Goal: Find specific page/section: Find specific page/section

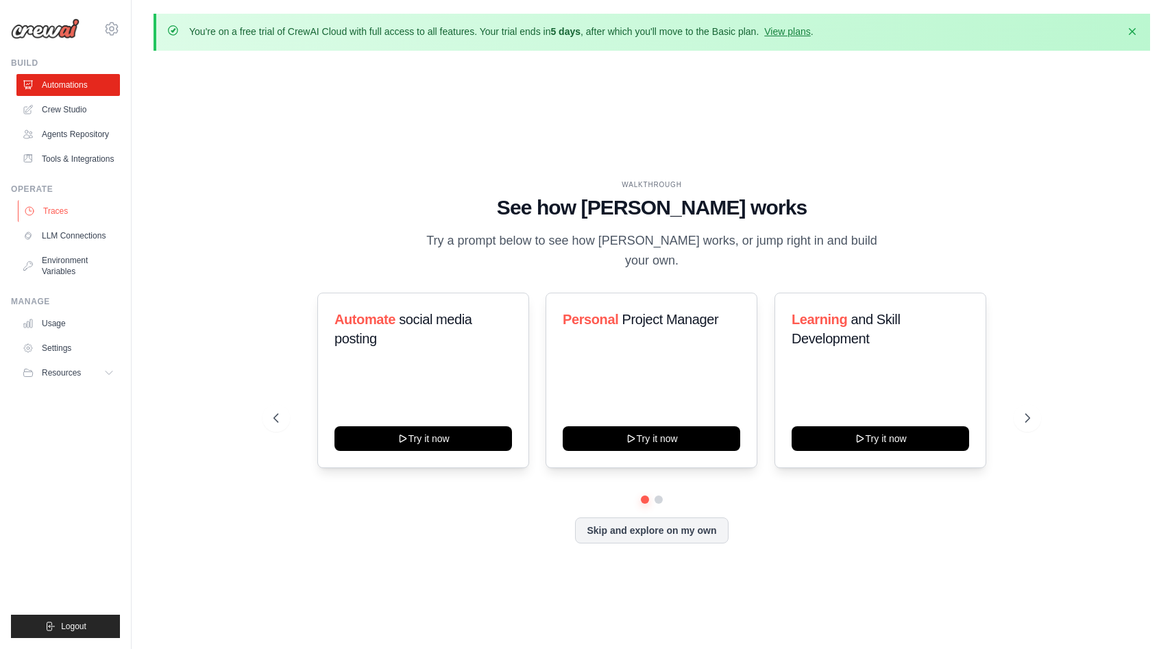
click at [61, 213] on link "Traces" at bounding box center [70, 211] width 104 height 22
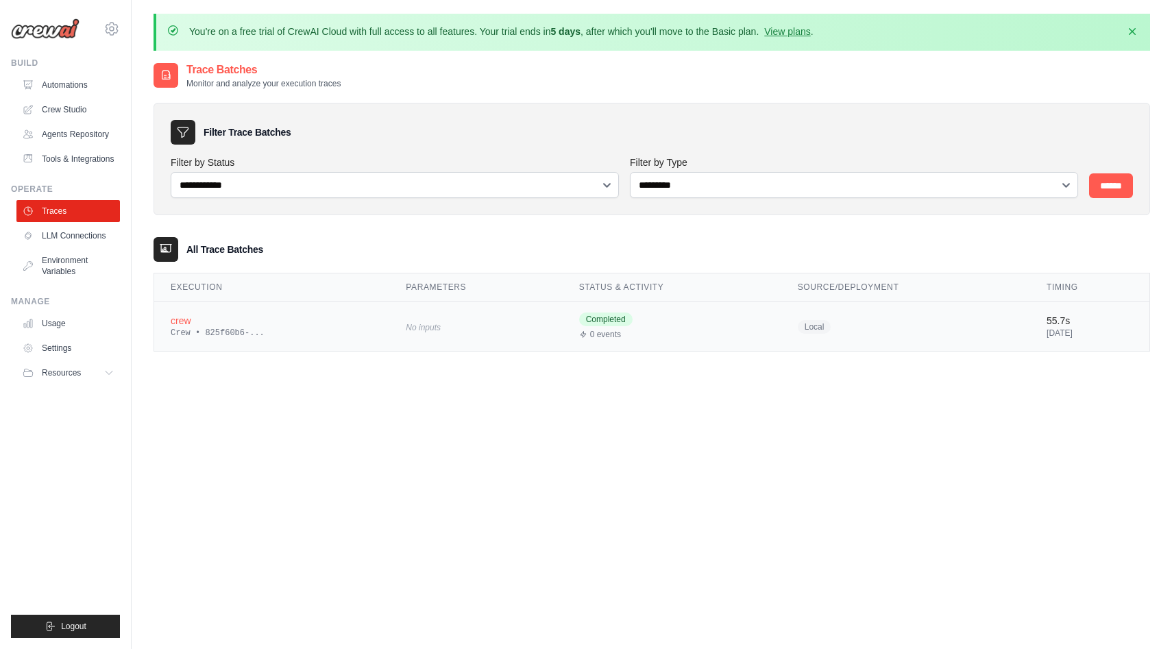
click at [257, 329] on div "Crew • 825f60b6-..." at bounding box center [272, 333] width 202 height 11
